Goal: Task Accomplishment & Management: Manage account settings

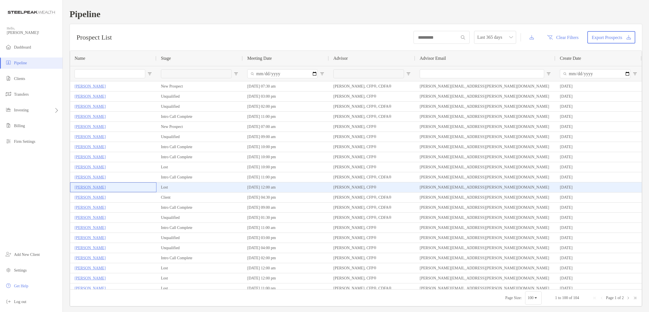
click at [88, 186] on p "[PERSON_NAME]" at bounding box center [90, 187] width 31 height 7
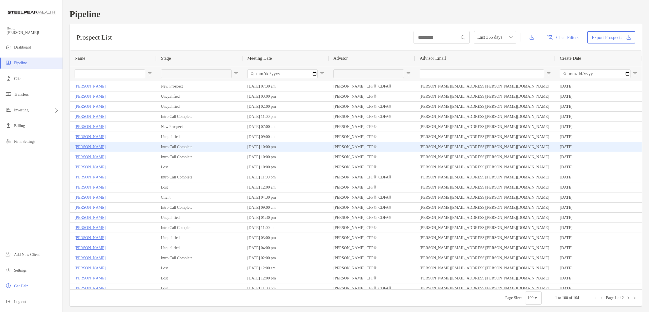
click at [93, 147] on p "[PERSON_NAME]" at bounding box center [90, 146] width 31 height 7
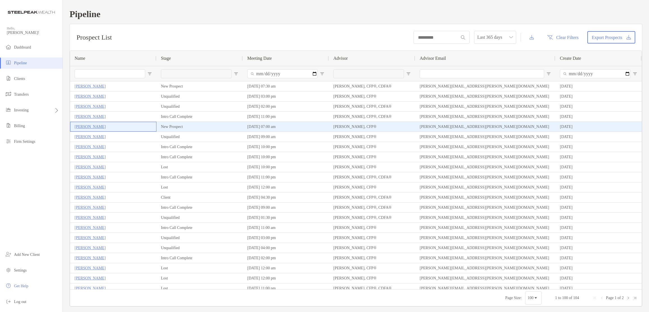
click at [91, 125] on p "[PERSON_NAME]" at bounding box center [90, 126] width 31 height 7
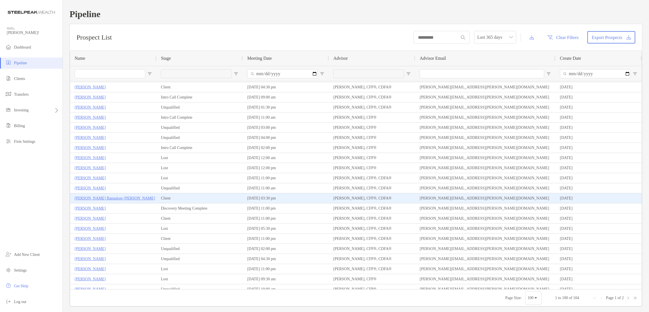
scroll to position [144, 0]
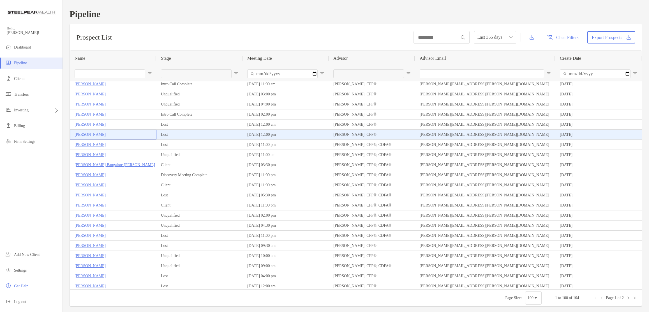
click at [89, 135] on p "[PERSON_NAME]" at bounding box center [90, 134] width 31 height 7
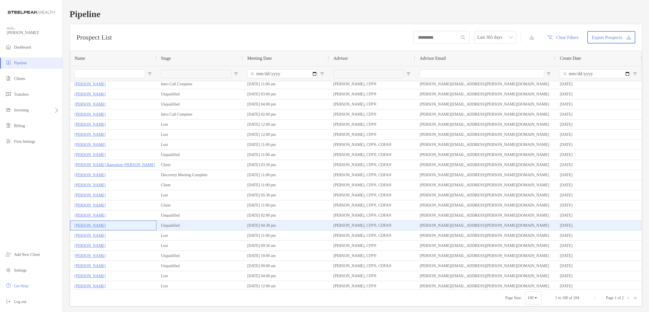
click at [95, 223] on p "[PERSON_NAME]" at bounding box center [90, 225] width 31 height 7
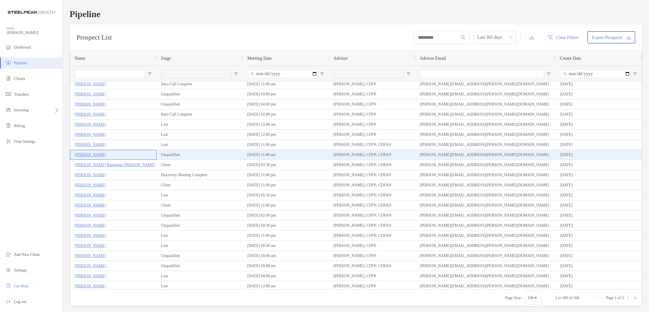
click at [95, 156] on p "[PERSON_NAME]" at bounding box center [90, 154] width 31 height 7
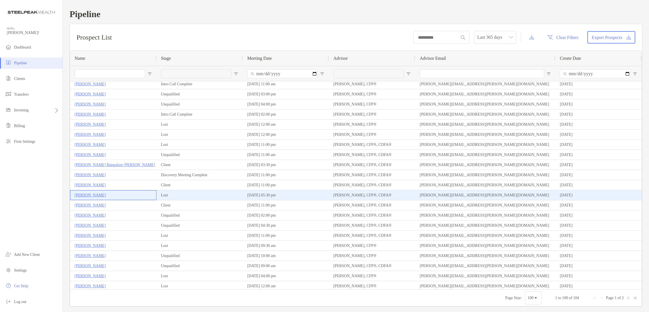
click at [81, 192] on p "[PERSON_NAME]" at bounding box center [90, 195] width 31 height 7
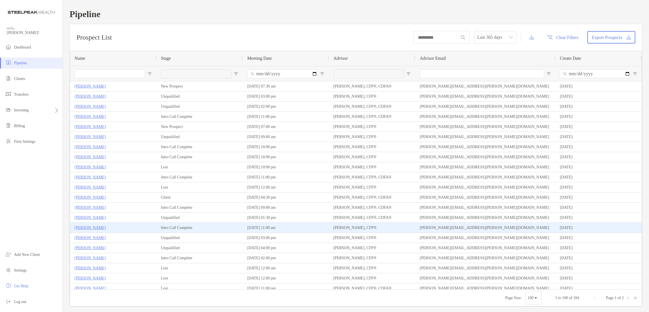
scroll to position [2, 0]
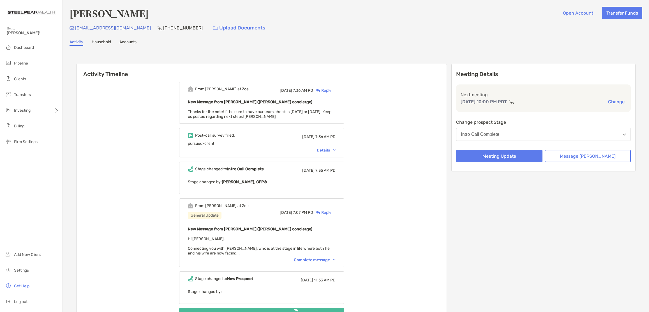
click at [249, 115] on span "Thanks for the note! I’ll be sure to have our team check in today or tomorrow. …" at bounding box center [260, 114] width 144 height 10
click at [336, 151] on div "Details" at bounding box center [326, 150] width 19 height 5
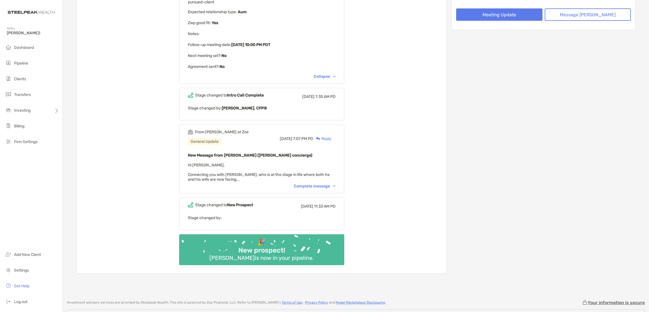
scroll to position [163, 0]
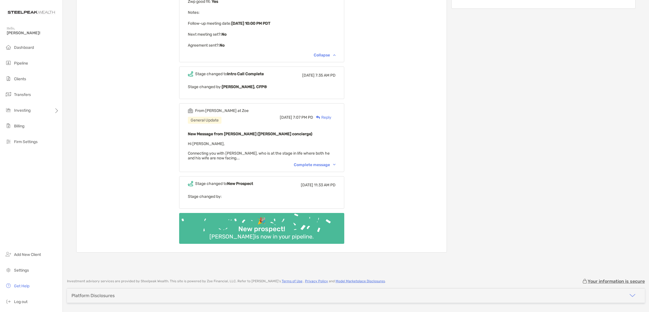
click at [334, 166] on div "Complete message" at bounding box center [315, 164] width 42 height 5
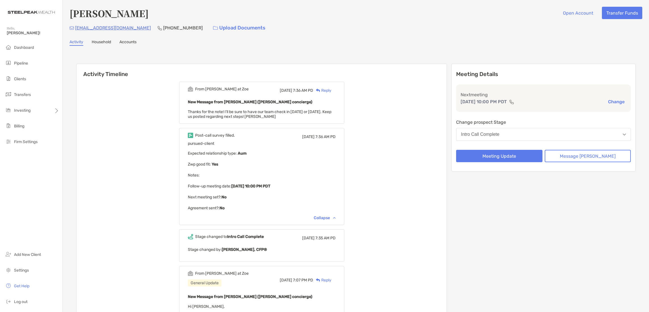
scroll to position [4, 0]
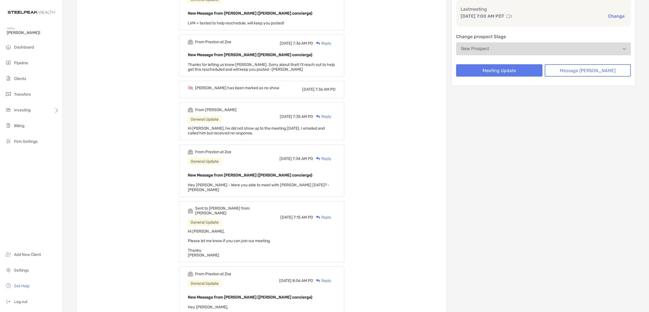
scroll to position [4, 0]
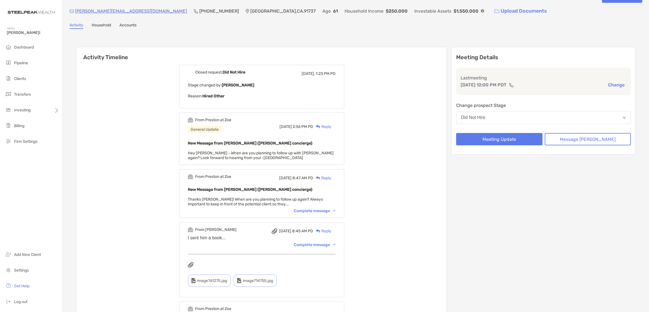
scroll to position [37, 0]
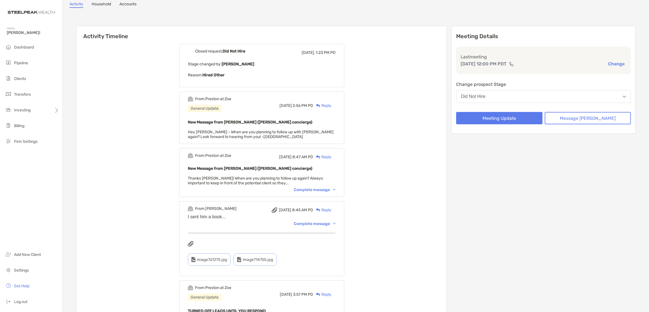
click at [319, 224] on div "Complete message" at bounding box center [315, 223] width 42 height 5
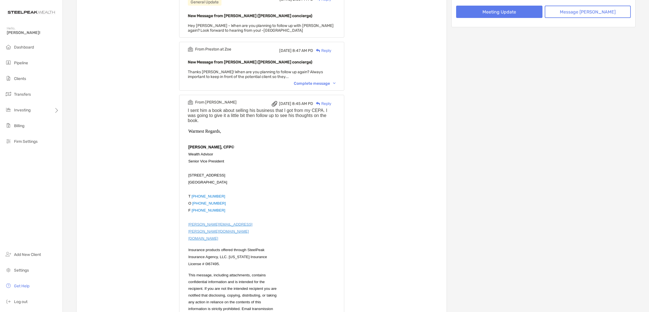
scroll to position [106, 0]
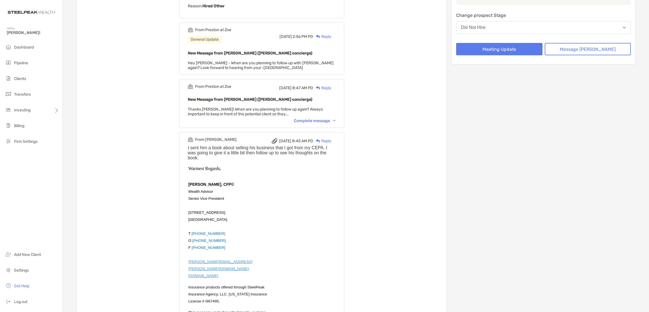
click at [325, 120] on div "Complete message" at bounding box center [315, 120] width 42 height 5
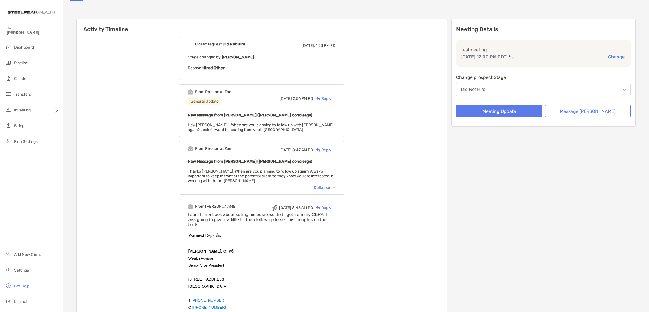
scroll to position [40, 0]
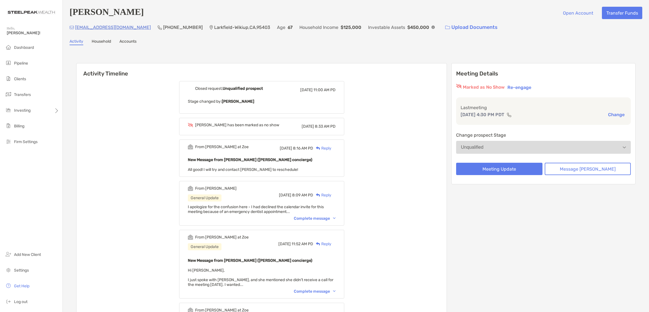
click at [336, 217] on div "Complete message" at bounding box center [315, 218] width 42 height 5
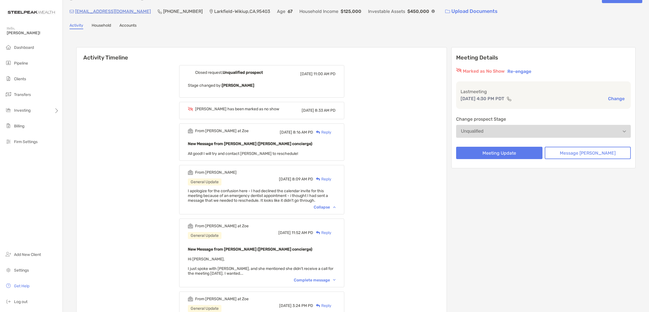
scroll to position [24, 0]
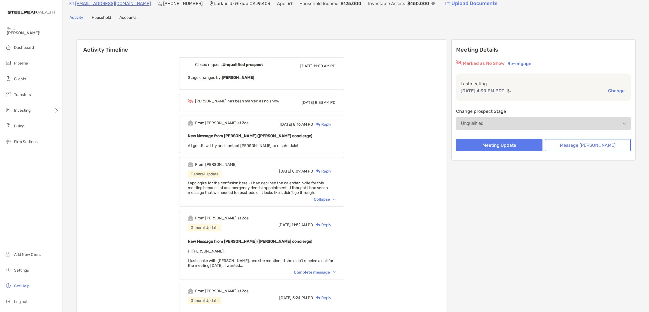
click at [308, 271] on div "Complete message" at bounding box center [315, 272] width 42 height 5
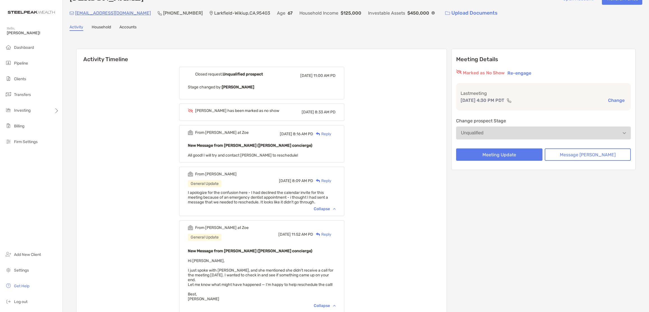
scroll to position [0, 0]
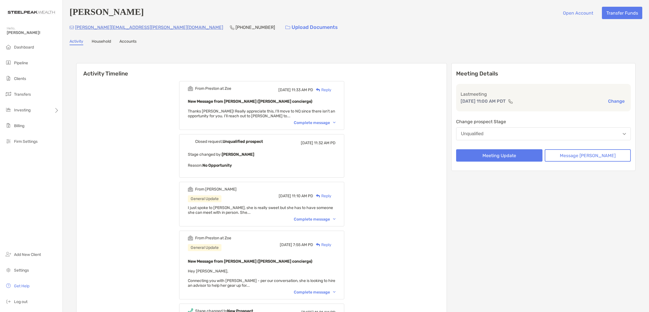
click at [310, 219] on div "Complete message" at bounding box center [315, 219] width 42 height 5
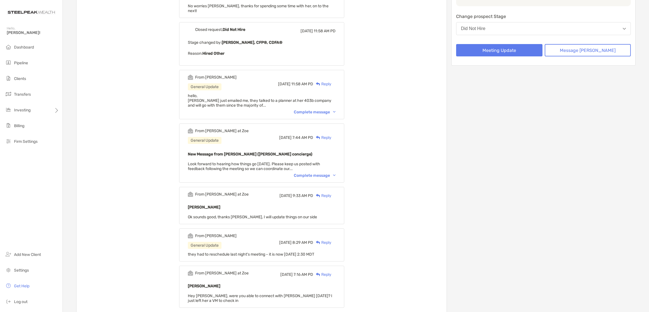
scroll to position [132, 0]
